Goal: Communication & Community: Share content

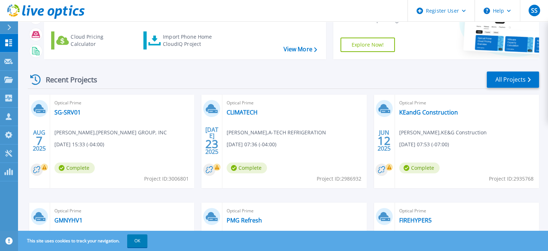
scroll to position [62, 0]
click at [66, 111] on link "SG-SRV01" at bounding box center [67, 112] width 26 height 7
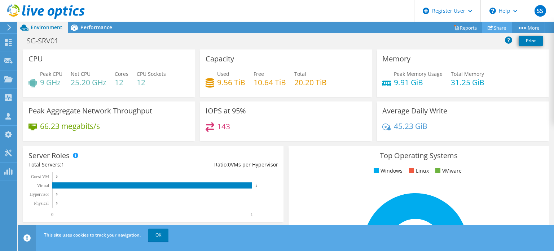
click at [492, 30] on link "Share" at bounding box center [497, 27] width 30 height 11
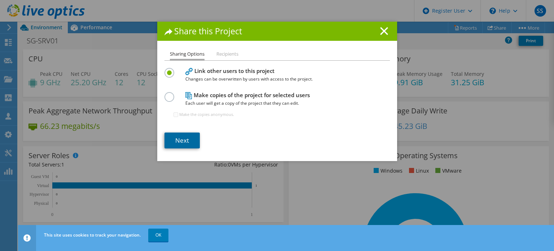
click at [183, 138] on link "Next" at bounding box center [181, 140] width 35 height 16
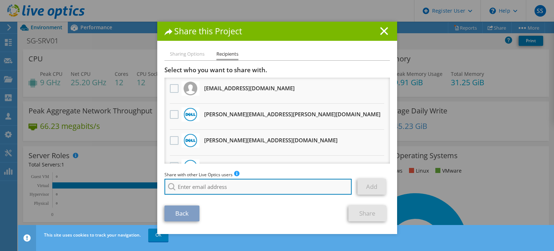
paste input "[PERSON_NAME][EMAIL_ADDRESS][DOMAIN_NAME]"
click at [202, 181] on input "search" at bounding box center [257, 186] width 187 height 16
type input "[PERSON_NAME][EMAIL_ADDRESS][DOMAIN_NAME]"
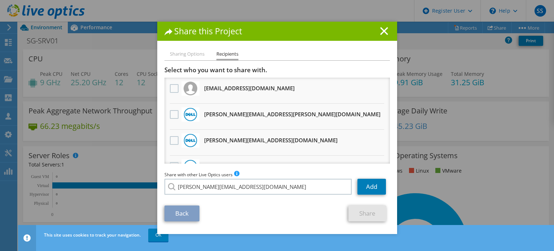
click at [228, 199] on section "Select who you want to share with. All project copies will be anonymous. [EMAIL…" at bounding box center [276, 143] width 225 height 155
click at [362, 187] on link "Add" at bounding box center [371, 186] width 28 height 16
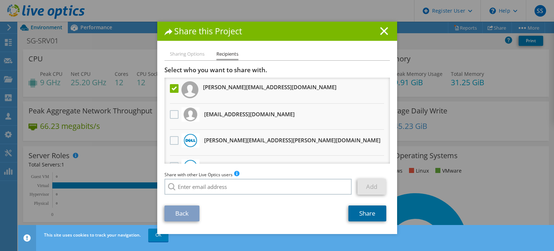
click at [360, 209] on link "Share" at bounding box center [367, 213] width 38 height 16
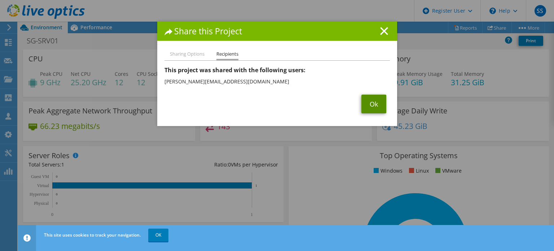
click at [361, 101] on link "Ok" at bounding box center [373, 103] width 25 height 19
